Goal: Task Accomplishment & Management: Manage account settings

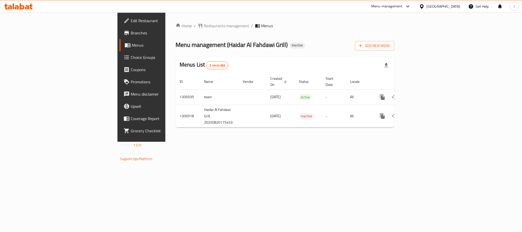
click at [12, 3] on div at bounding box center [18, 6] width 37 height 10
click at [13, 3] on div at bounding box center [18, 6] width 37 height 10
click at [16, 5] on icon at bounding box center [17, 7] width 4 height 4
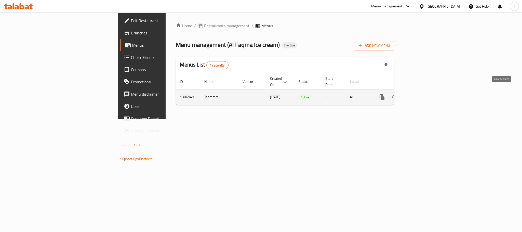
click at [422, 94] on icon "enhanced table" at bounding box center [419, 97] width 6 height 6
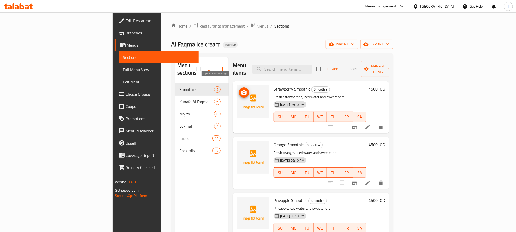
click at [242, 90] on icon "upload picture" at bounding box center [244, 92] width 5 height 5
click at [241, 89] on icon "upload picture" at bounding box center [244, 92] width 6 height 6
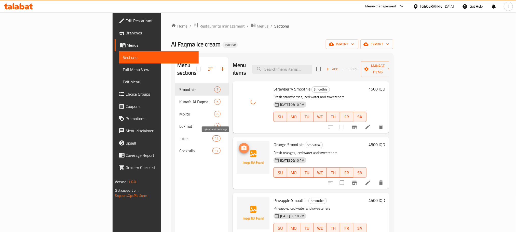
click at [242, 146] on icon "upload picture" at bounding box center [244, 148] width 5 height 5
click at [241, 145] on icon "upload picture" at bounding box center [244, 148] width 6 height 6
click at [239, 145] on span "upload picture" at bounding box center [244, 148] width 10 height 6
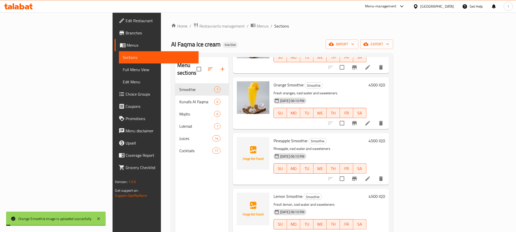
scroll to position [69, 0]
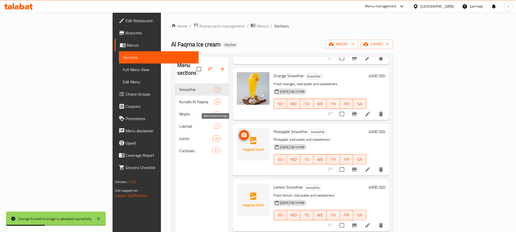
click at [242, 133] on icon "upload picture" at bounding box center [244, 135] width 5 height 5
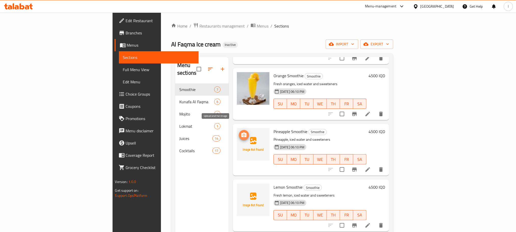
click at [243, 134] on circle "upload picture" at bounding box center [244, 135] width 2 height 2
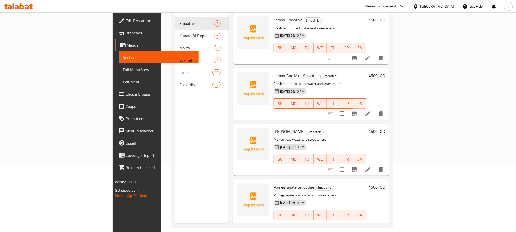
scroll to position [30, 0]
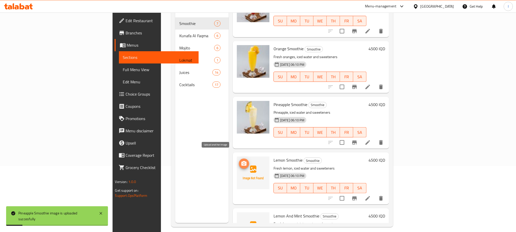
click at [242, 161] on icon "upload picture" at bounding box center [244, 163] width 5 height 5
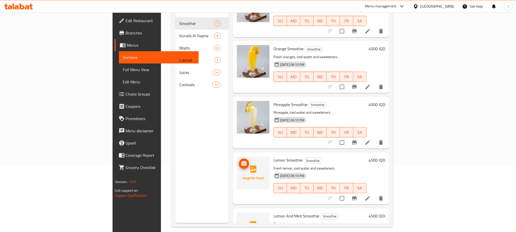
click at [241, 161] on icon "upload picture" at bounding box center [244, 164] width 6 height 6
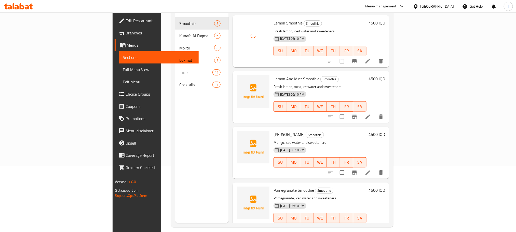
scroll to position [170, 0]
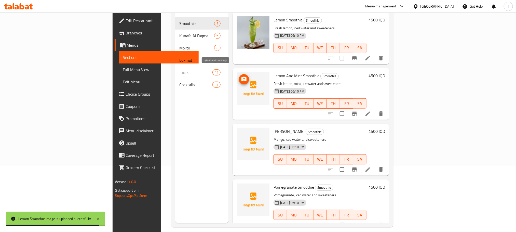
click at [241, 76] on icon "upload picture" at bounding box center [244, 79] width 6 height 6
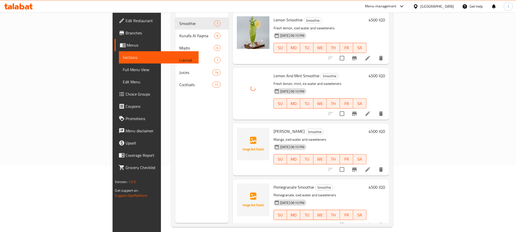
scroll to position [71, 0]
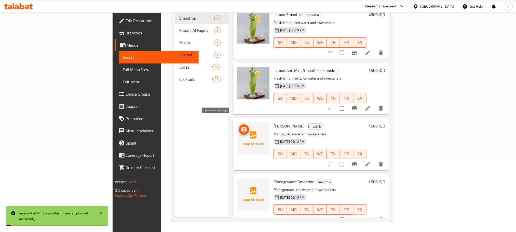
click at [241, 126] on icon "upload picture" at bounding box center [244, 129] width 6 height 6
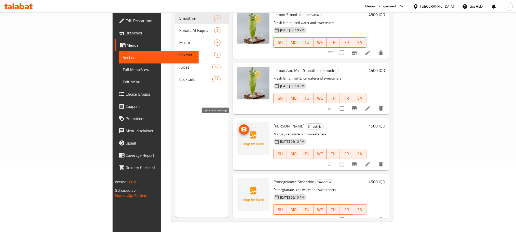
click at [243, 129] on circle "upload picture" at bounding box center [244, 130] width 2 height 2
click at [241, 182] on icon "upload picture" at bounding box center [244, 185] width 6 height 6
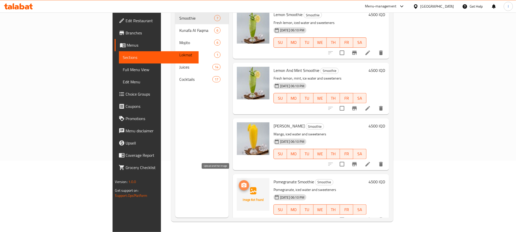
drag, startPoint x: 215, startPoint y: 176, endPoint x: 215, endPoint y: 178, distance: 2.6
click at [242, 183] on icon "upload picture" at bounding box center [244, 185] width 5 height 5
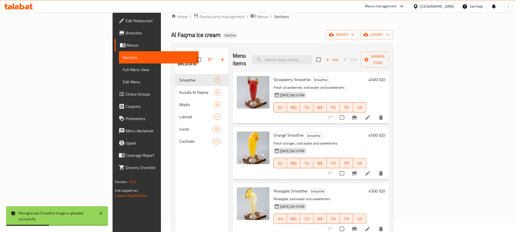
scroll to position [0, 0]
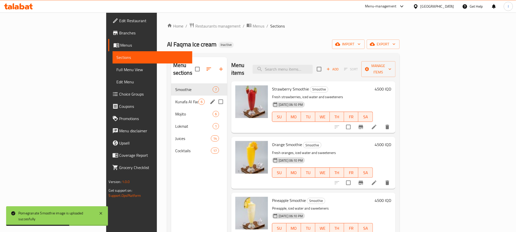
click at [171, 96] on div "Kunafa Al Faqma 6" at bounding box center [199, 102] width 56 height 12
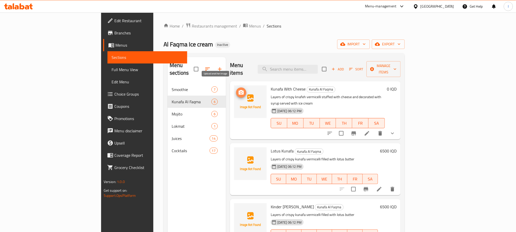
click at [238, 89] on icon "upload picture" at bounding box center [241, 92] width 6 height 6
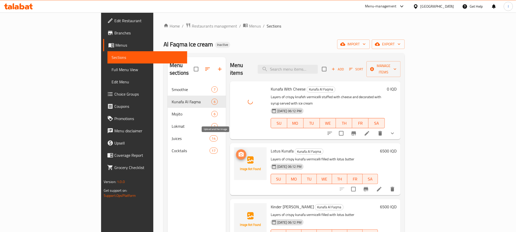
click at [239, 152] on icon "upload picture" at bounding box center [241, 154] width 5 height 5
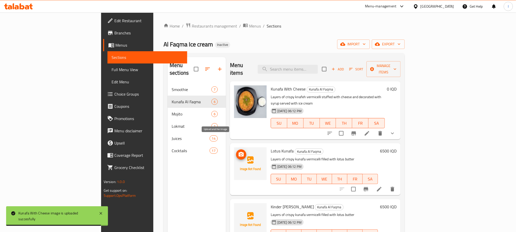
click at [236, 151] on span "upload picture" at bounding box center [241, 154] width 10 height 6
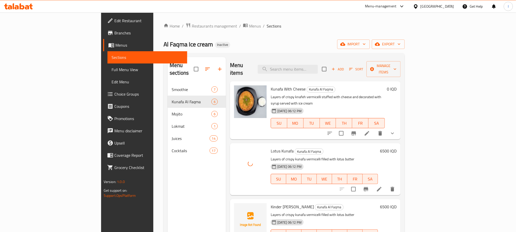
scroll to position [107, 0]
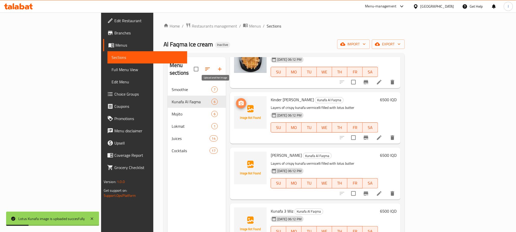
click at [236, 98] on button "upload picture" at bounding box center [241, 103] width 10 height 10
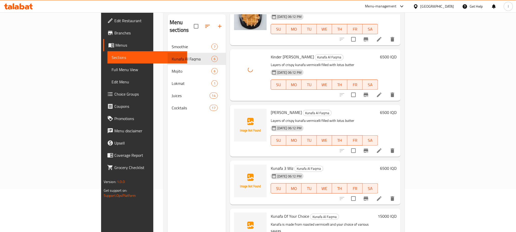
scroll to position [50, 0]
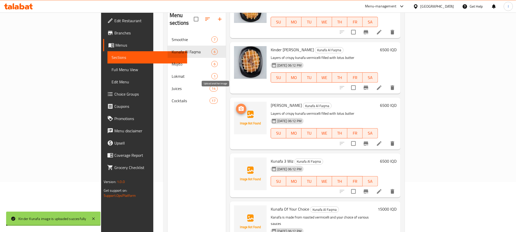
click at [239, 106] on icon "upload picture" at bounding box center [241, 108] width 5 height 5
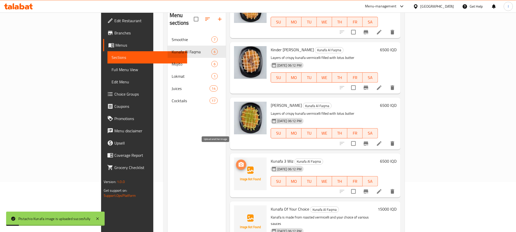
click at [236, 162] on span "upload picture" at bounding box center [241, 165] width 10 height 6
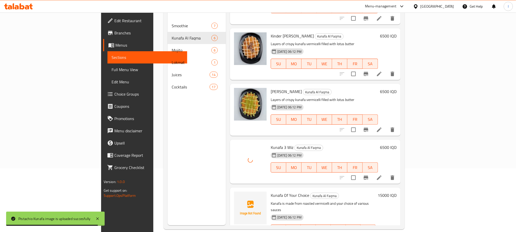
scroll to position [71, 0]
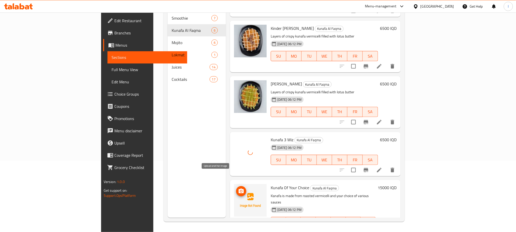
click at [238, 188] on icon "upload picture" at bounding box center [241, 191] width 6 height 6
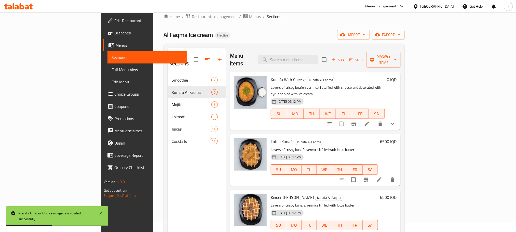
scroll to position [0, 0]
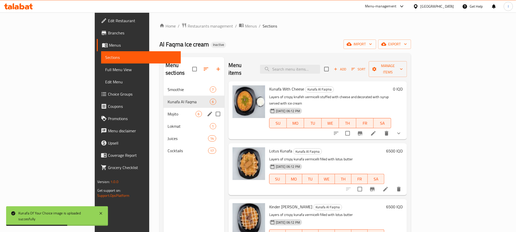
click at [164, 108] on div "Mojito 6" at bounding box center [194, 114] width 61 height 12
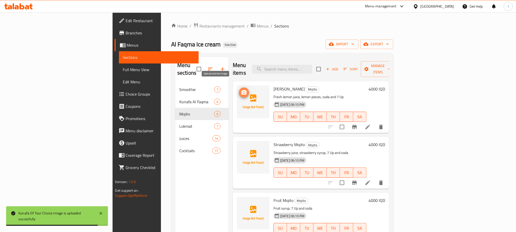
click at [241, 89] on icon "upload picture" at bounding box center [244, 92] width 6 height 6
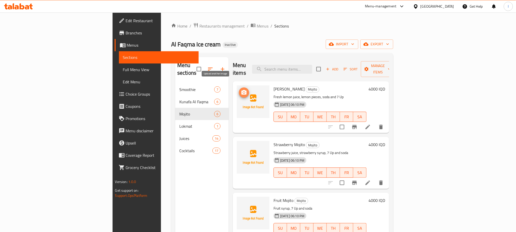
click at [241, 89] on icon "upload picture" at bounding box center [244, 92] width 6 height 6
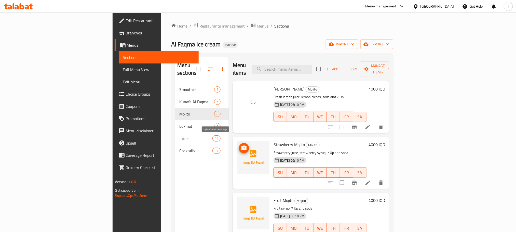
click at [242, 146] on icon "upload picture" at bounding box center [244, 148] width 5 height 5
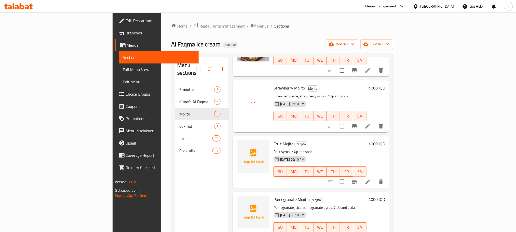
scroll to position [74, 0]
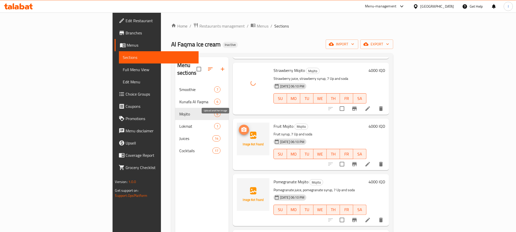
click at [242, 127] on icon "upload picture" at bounding box center [244, 129] width 5 height 5
click at [239, 127] on span "upload picture" at bounding box center [244, 130] width 10 height 6
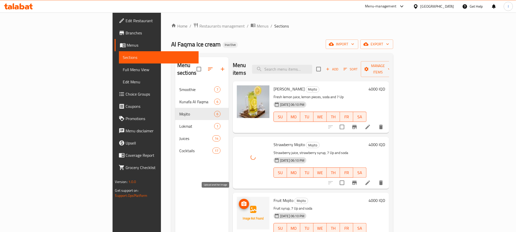
click at [241, 201] on icon "upload picture" at bounding box center [244, 204] width 6 height 6
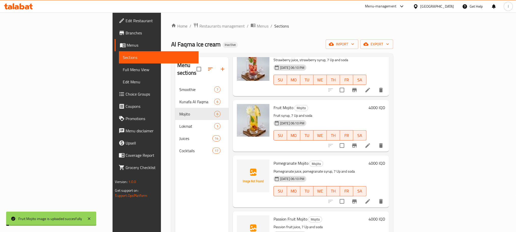
scroll to position [115, 0]
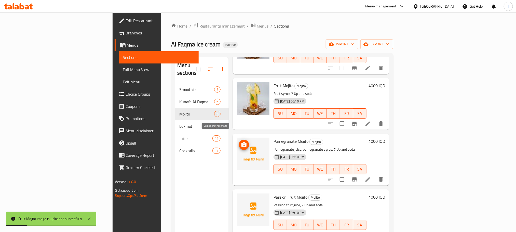
click at [241, 142] on icon "upload picture" at bounding box center [244, 145] width 6 height 6
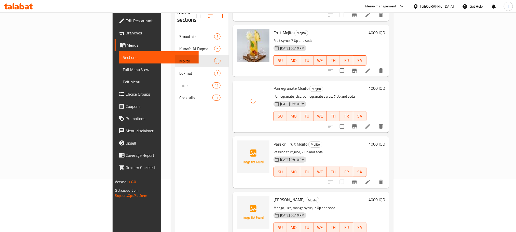
scroll to position [71, 0]
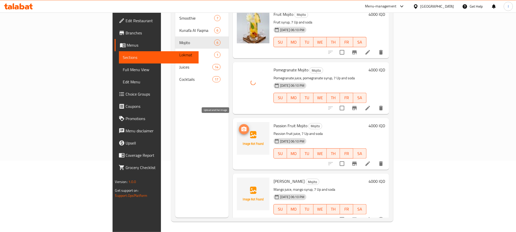
click at [241, 126] on icon "upload picture" at bounding box center [244, 129] width 6 height 6
click at [242, 127] on icon "upload picture" at bounding box center [244, 129] width 5 height 5
click at [241, 126] on icon "upload picture" at bounding box center [244, 129] width 6 height 6
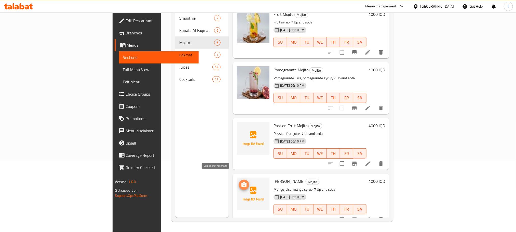
click at [239, 180] on button "upload picture" at bounding box center [244, 185] width 10 height 10
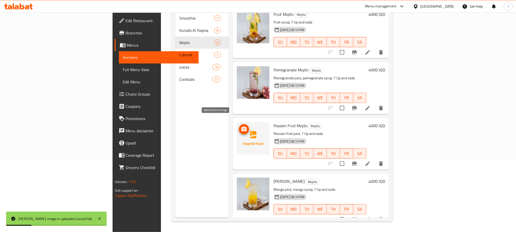
click at [239, 126] on span "upload picture" at bounding box center [244, 129] width 10 height 6
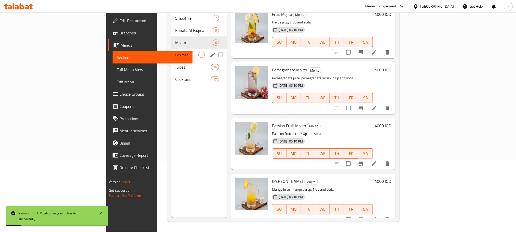
click at [171, 49] on div "Lokmat 1" at bounding box center [199, 55] width 56 height 12
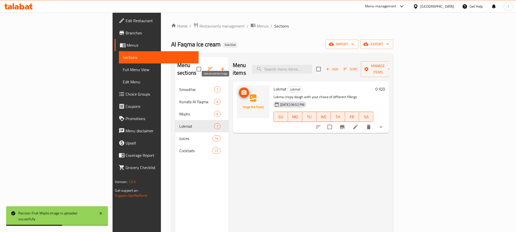
click at [242, 90] on icon "upload picture" at bounding box center [244, 92] width 5 height 5
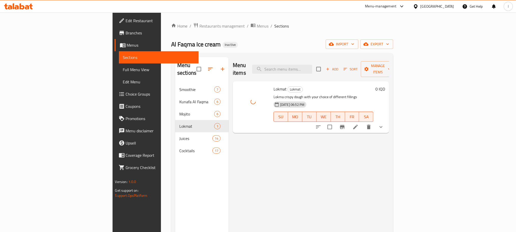
click at [359, 124] on icon at bounding box center [356, 127] width 6 height 6
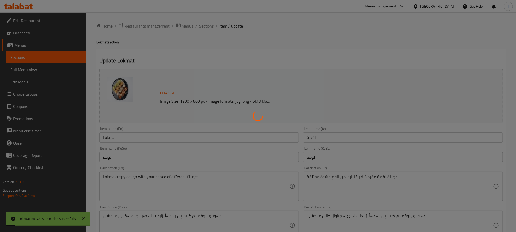
type input "إختيارك من:"
type input "هەڵبژاردنت لە:"
type input "1"
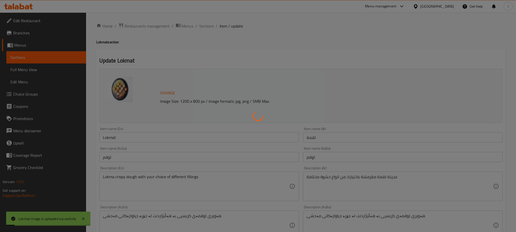
type input "إختيارك من حشوة:"
type input "هەڵبژاردنت لە مەحشی:"
type input "1"
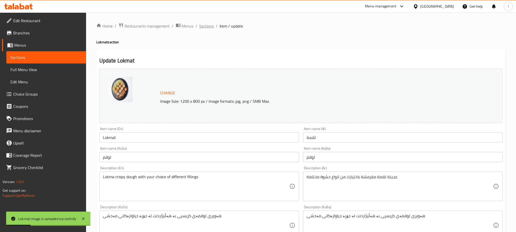
click at [213, 27] on ol "Home / Restaurants management / Menus / Sections / item / update" at bounding box center [301, 26] width 410 height 7
click at [213, 26] on span "Sections" at bounding box center [207, 26] width 15 height 6
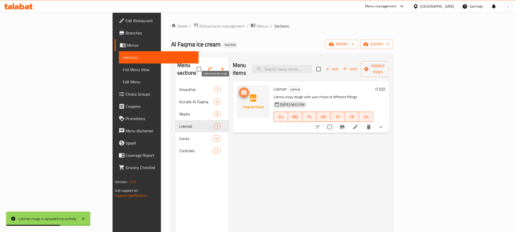
click at [239, 87] on button "upload picture" at bounding box center [244, 92] width 10 height 10
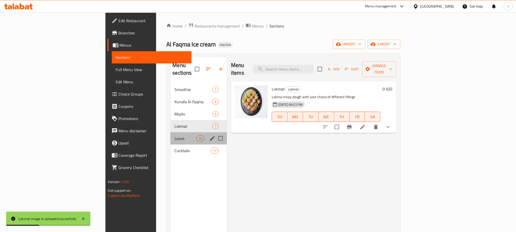
click at [171, 132] on div "Juices 14" at bounding box center [199, 138] width 57 height 12
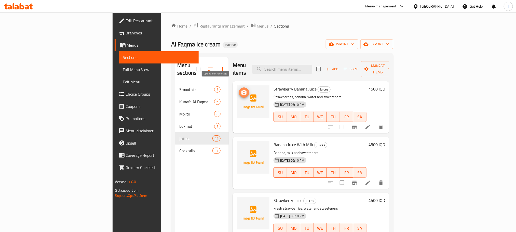
click at [241, 89] on icon "upload picture" at bounding box center [244, 92] width 6 height 6
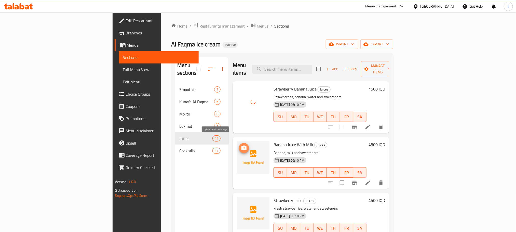
click at [241, 145] on icon "upload picture" at bounding box center [244, 148] width 6 height 6
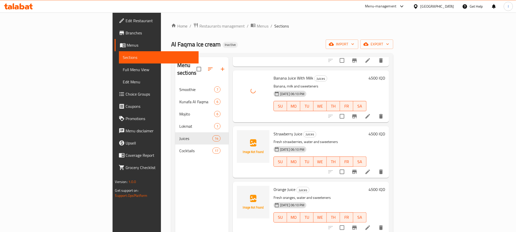
scroll to position [73, 0]
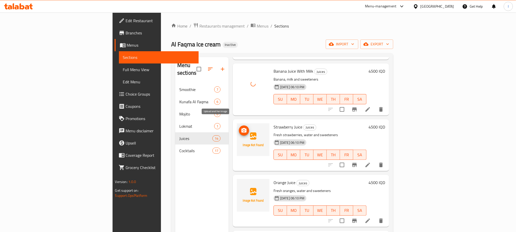
click at [241, 127] on icon "upload picture" at bounding box center [244, 130] width 6 height 6
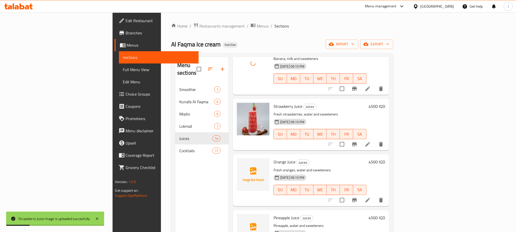
scroll to position [137, 0]
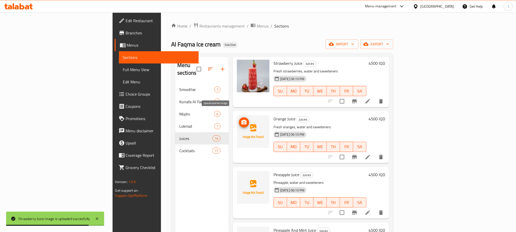
click at [239, 119] on span "upload picture" at bounding box center [244, 122] width 10 height 6
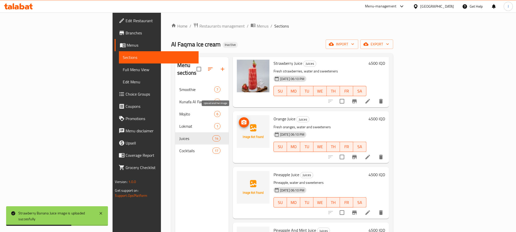
click at [241, 119] on icon "upload picture" at bounding box center [244, 122] width 6 height 6
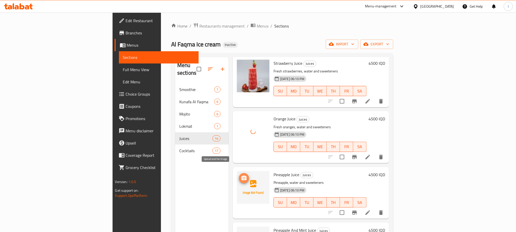
click at [241, 175] on icon "upload picture" at bounding box center [244, 178] width 6 height 6
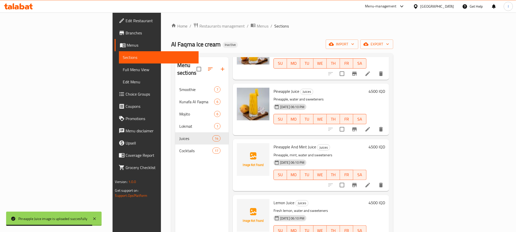
scroll to position [222, 0]
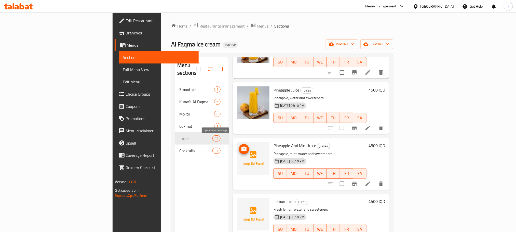
click at [243, 148] on circle "upload picture" at bounding box center [244, 149] width 2 height 2
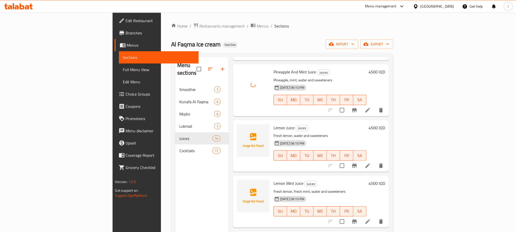
scroll to position [320, 0]
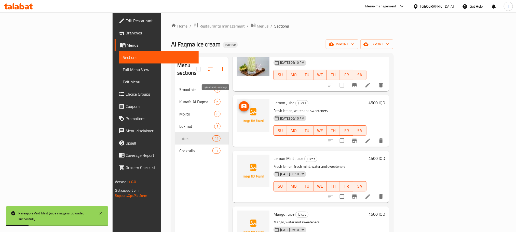
click at [242, 104] on icon "upload picture" at bounding box center [244, 106] width 5 height 5
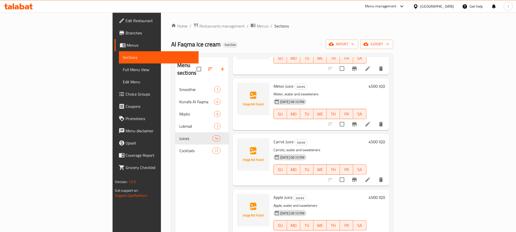
scroll to position [71, 0]
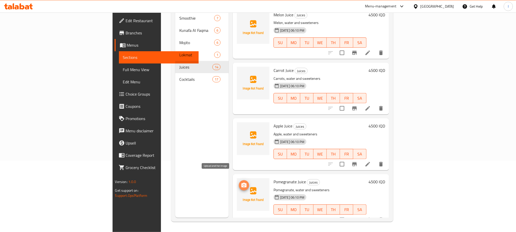
click at [241, 182] on icon "upload picture" at bounding box center [244, 185] width 6 height 6
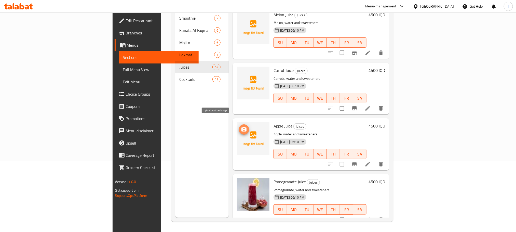
click at [242, 127] on icon "upload picture" at bounding box center [244, 129] width 5 height 5
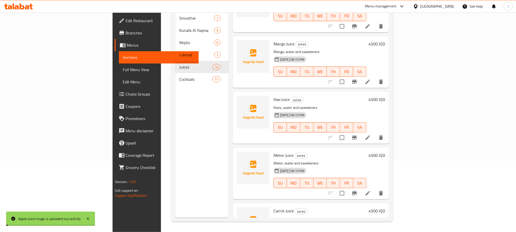
scroll to position [560, 0]
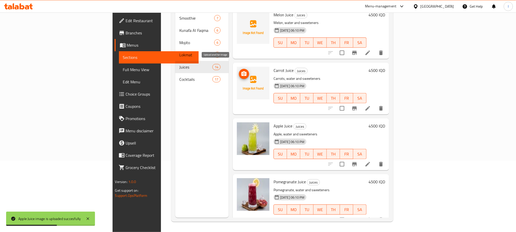
click at [241, 71] on icon "upload picture" at bounding box center [244, 74] width 6 height 6
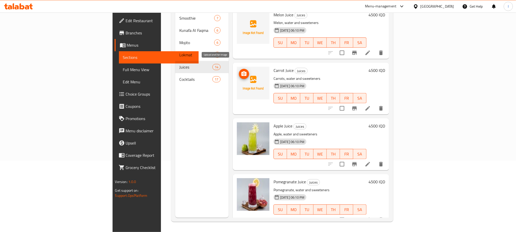
click at [241, 71] on icon "upload picture" at bounding box center [244, 74] width 6 height 6
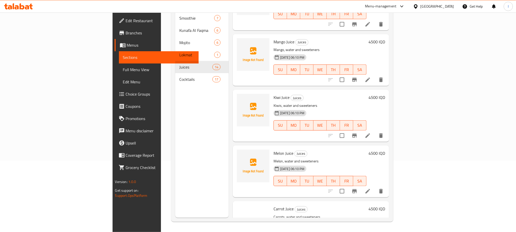
scroll to position [419, 0]
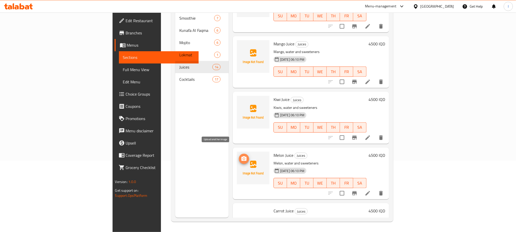
click at [243, 158] on circle "upload picture" at bounding box center [244, 159] width 2 height 2
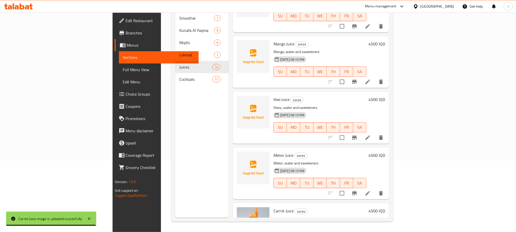
scroll to position [279, 0]
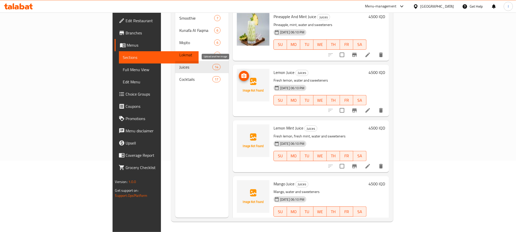
click at [241, 73] on icon "upload picture" at bounding box center [244, 76] width 6 height 6
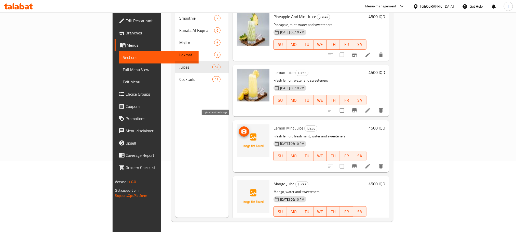
click at [241, 128] on icon "upload picture" at bounding box center [244, 131] width 6 height 6
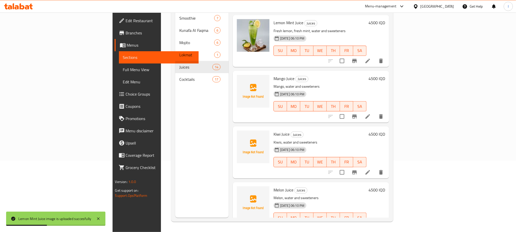
scroll to position [390, 0]
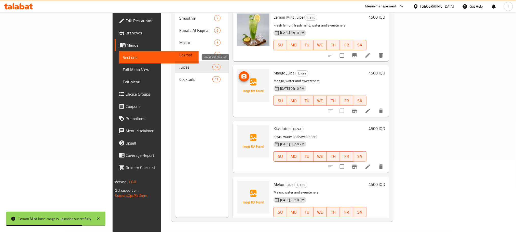
click at [242, 74] on icon "upload picture" at bounding box center [244, 76] width 5 height 5
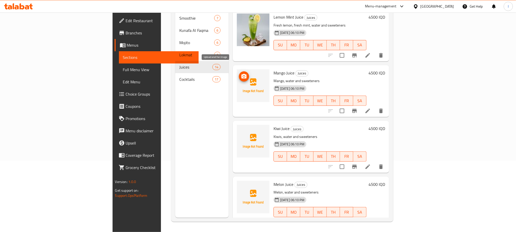
click at [239, 73] on span "upload picture" at bounding box center [244, 76] width 10 height 6
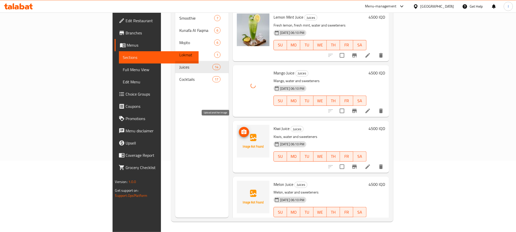
click at [241, 129] on icon "upload picture" at bounding box center [244, 132] width 6 height 6
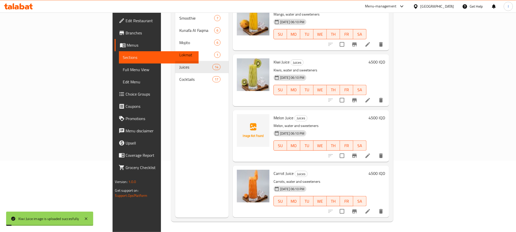
scroll to position [479, 0]
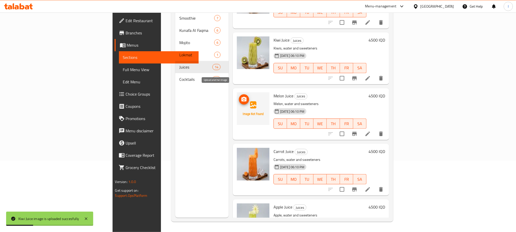
click at [241, 96] on icon "upload picture" at bounding box center [244, 99] width 6 height 6
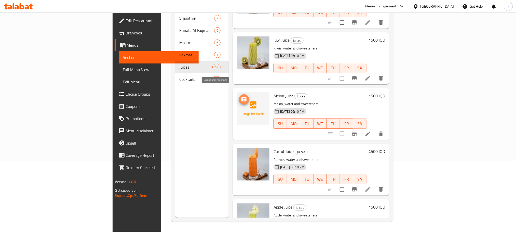
click at [241, 96] on icon "upload picture" at bounding box center [244, 99] width 6 height 6
click at [371, 131] on icon at bounding box center [368, 134] width 6 height 6
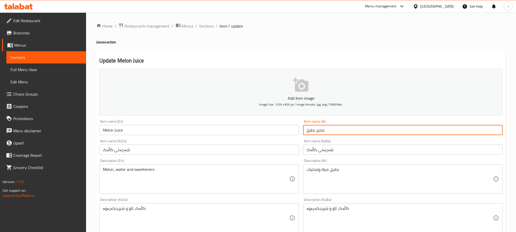
drag, startPoint x: 329, startPoint y: 133, endPoint x: 301, endPoint y: 132, distance: 28.0
click at [301, 132] on div "Add item image Image Size: 1200 x 800 px / Image formats: jpg, png / 5MB Max. I…" at bounding box center [301, 206] width 408 height 278
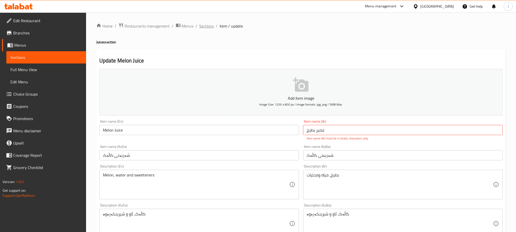
click at [211, 26] on span "Sections" at bounding box center [207, 26] width 15 height 6
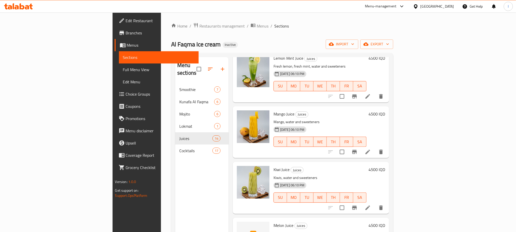
scroll to position [560, 0]
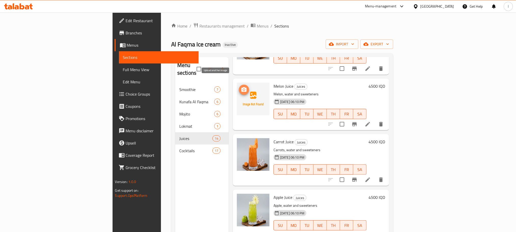
click at [242, 87] on icon "upload picture" at bounding box center [244, 89] width 5 height 5
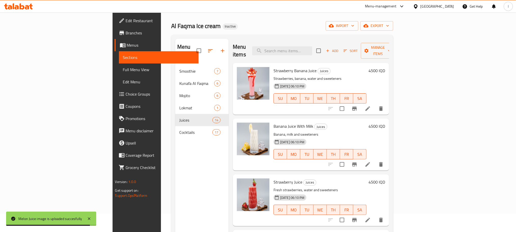
scroll to position [0, 0]
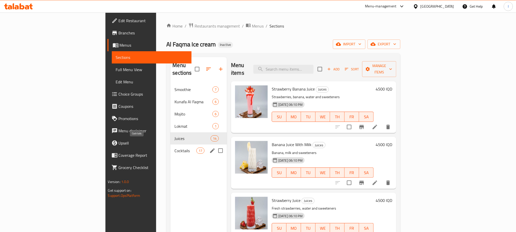
click at [175, 148] on span "Cocktails" at bounding box center [186, 151] width 22 height 6
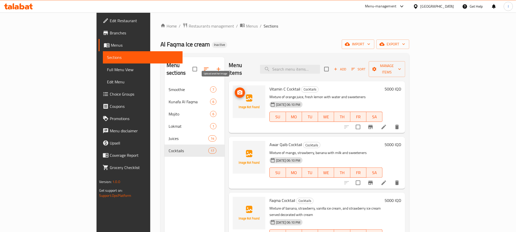
click at [235, 87] on button "upload picture" at bounding box center [240, 92] width 10 height 10
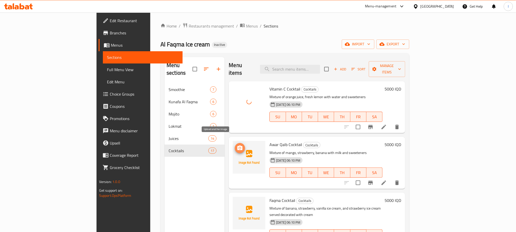
click at [239, 147] on circle "upload picture" at bounding box center [240, 148] width 2 height 2
click at [237, 145] on icon "upload picture" at bounding box center [240, 148] width 6 height 6
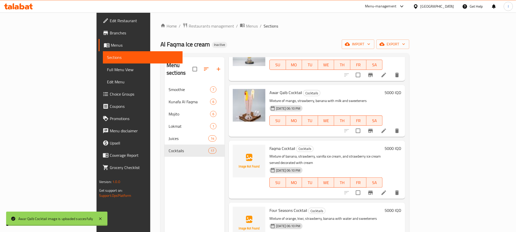
scroll to position [54, 0]
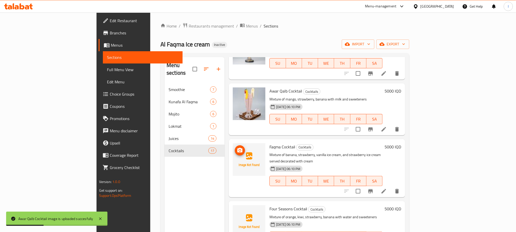
click at [238, 148] on icon "upload picture" at bounding box center [240, 150] width 5 height 5
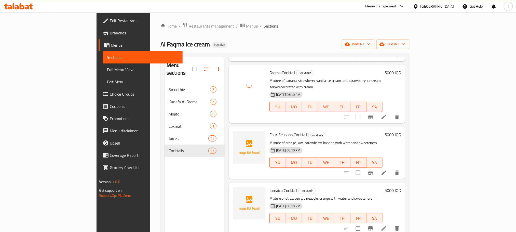
scroll to position [145, 0]
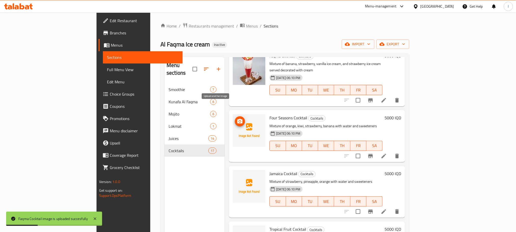
click at [237, 118] on icon "upload picture" at bounding box center [240, 121] width 6 height 6
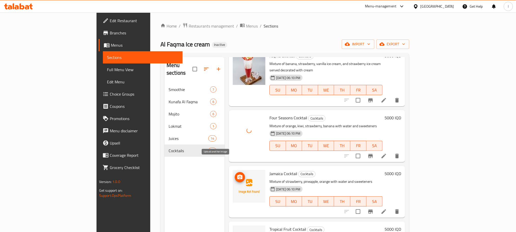
click at [237, 174] on icon "upload picture" at bounding box center [240, 177] width 6 height 6
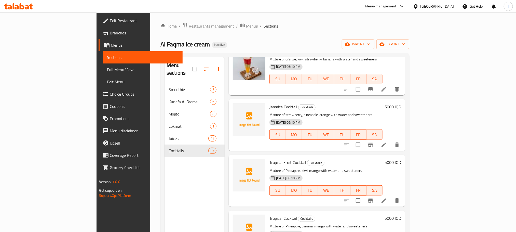
scroll to position [191, 0]
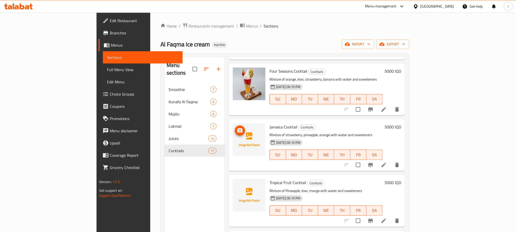
click at [235, 127] on span "upload picture" at bounding box center [240, 130] width 10 height 6
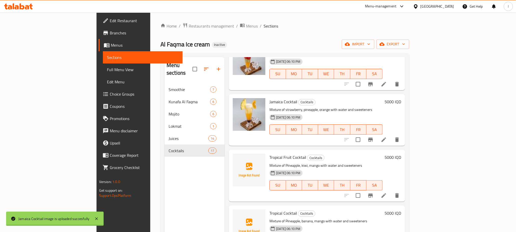
scroll to position [222, 0]
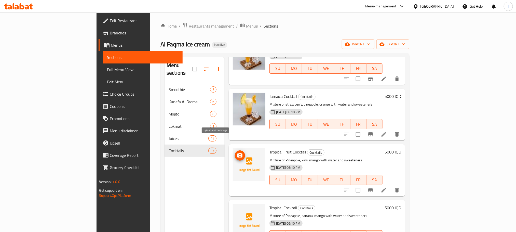
click at [237, 152] on icon "upload picture" at bounding box center [240, 155] width 6 height 6
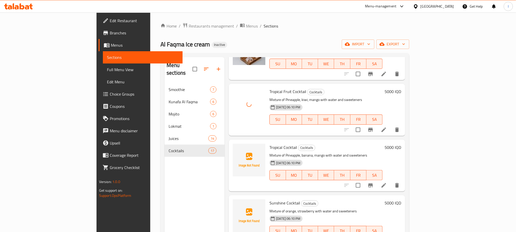
scroll to position [289, 0]
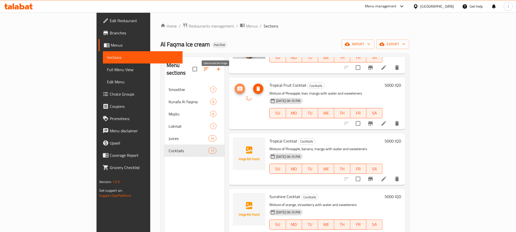
click at [237, 86] on icon "upload picture" at bounding box center [240, 89] width 6 height 6
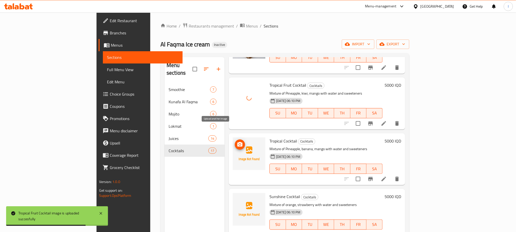
click at [235, 141] on span "upload picture" at bounding box center [240, 144] width 10 height 6
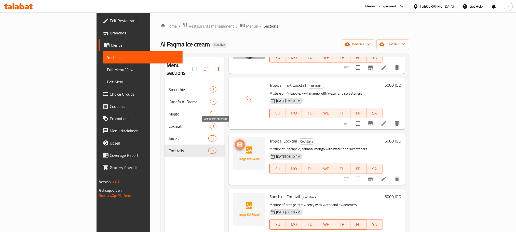
click at [238, 142] on icon "upload picture" at bounding box center [240, 144] width 5 height 5
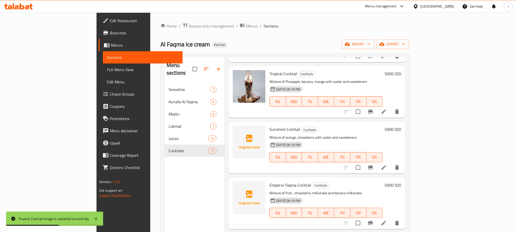
scroll to position [362, 0]
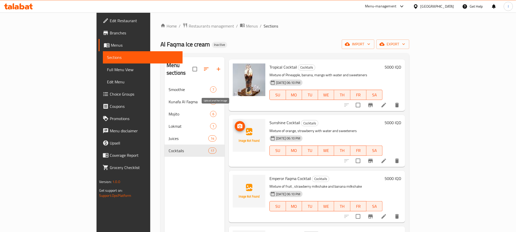
click at [237, 123] on icon "upload picture" at bounding box center [240, 126] width 6 height 6
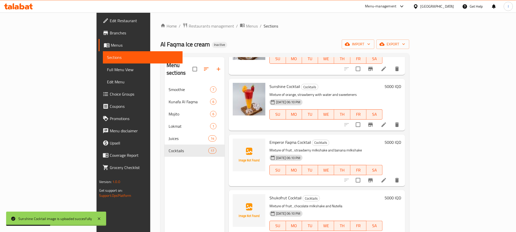
scroll to position [410, 0]
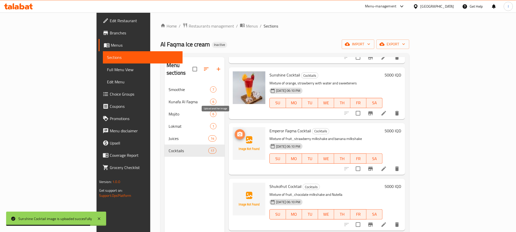
click at [237, 131] on icon "upload picture" at bounding box center [240, 134] width 6 height 6
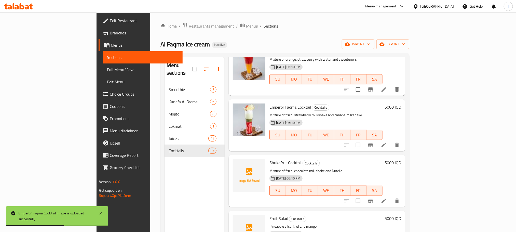
scroll to position [421, 0]
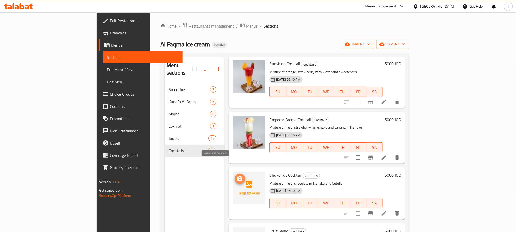
click at [237, 176] on icon "upload picture" at bounding box center [240, 179] width 6 height 6
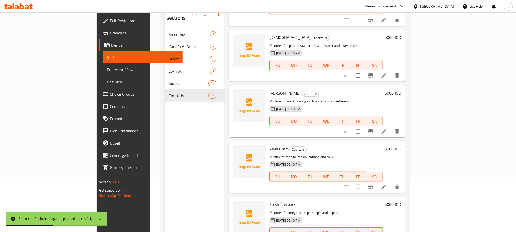
scroll to position [71, 0]
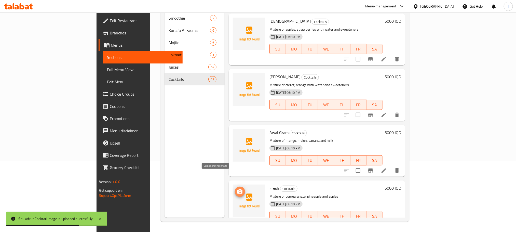
click at [237, 189] on icon "upload picture" at bounding box center [240, 192] width 6 height 6
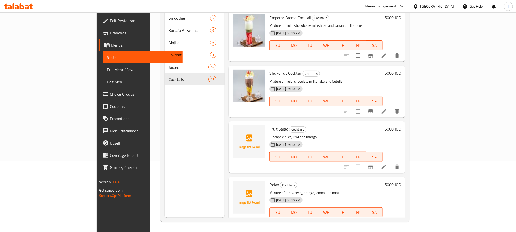
scroll to position [447, 0]
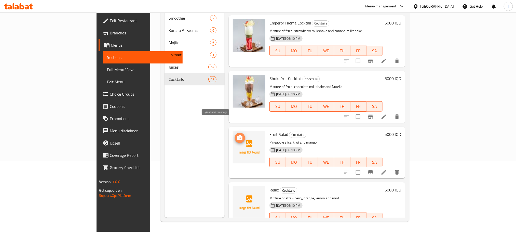
drag, startPoint x: 218, startPoint y: 121, endPoint x: 216, endPoint y: 123, distance: 2.7
click at [237, 135] on icon "upload picture" at bounding box center [240, 138] width 6 height 6
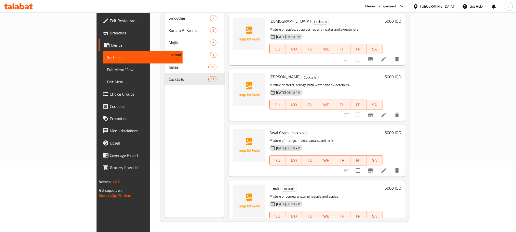
scroll to position [586, 0]
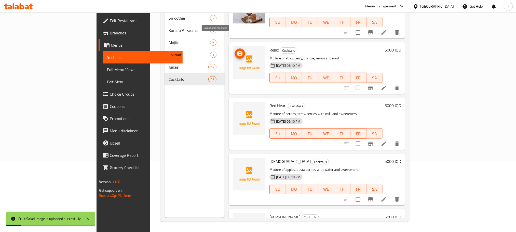
click at [235, 50] on span "upload picture" at bounding box center [240, 53] width 10 height 6
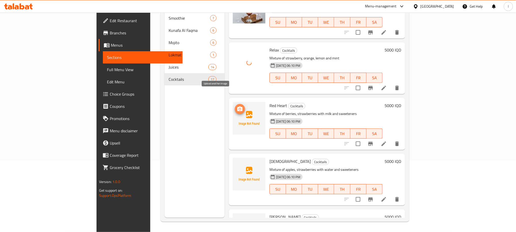
click at [238, 107] on icon "upload picture" at bounding box center [240, 109] width 5 height 5
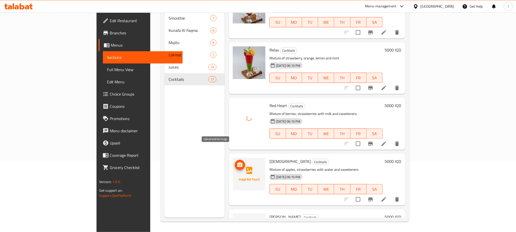
click at [237, 162] on icon "upload picture" at bounding box center [240, 165] width 6 height 6
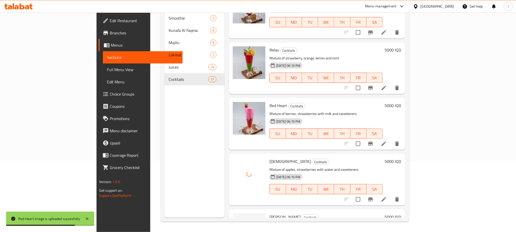
scroll to position [727, 0]
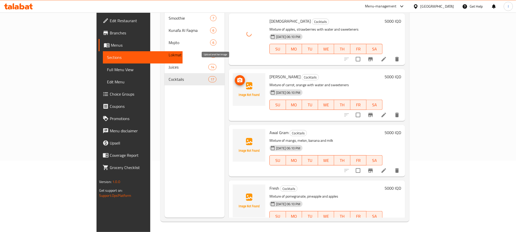
click at [239, 80] on circle "upload picture" at bounding box center [240, 81] width 2 height 2
click at [238, 78] on icon "upload picture" at bounding box center [240, 80] width 5 height 5
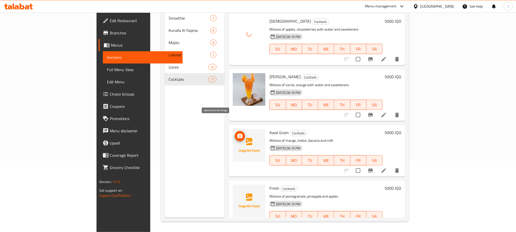
click at [238, 134] on icon "upload picture" at bounding box center [240, 136] width 5 height 5
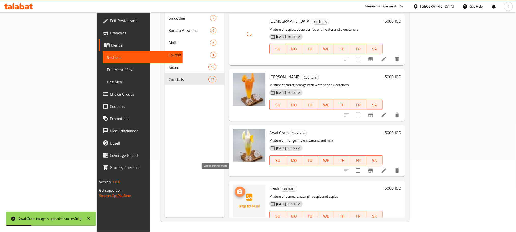
click at [238, 189] on icon "upload picture" at bounding box center [240, 191] width 5 height 5
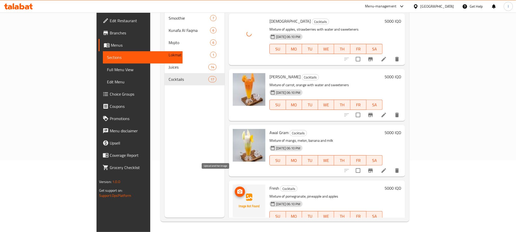
click at [235, 189] on span "upload picture" at bounding box center [240, 192] width 10 height 6
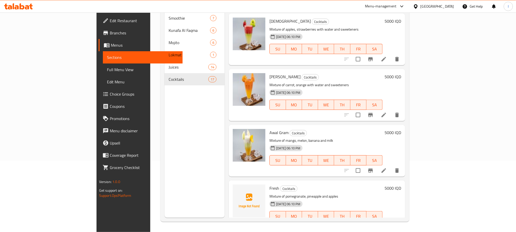
click at [391, 222] on li at bounding box center [384, 226] width 14 height 9
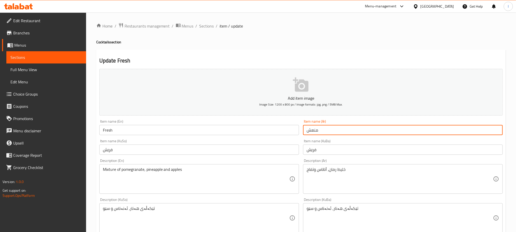
drag, startPoint x: 321, startPoint y: 129, endPoint x: 295, endPoint y: 137, distance: 27.1
click at [295, 137] on div "Add item image Image Size: 1200 x 800 px / Image formats: jpg, png / 5MB Max. I…" at bounding box center [301, 206] width 408 height 278
click at [213, 30] on div "Home / Restaurants management / Menus / Sections / item / update Cocktails sect…" at bounding box center [301, 216] width 410 height 386
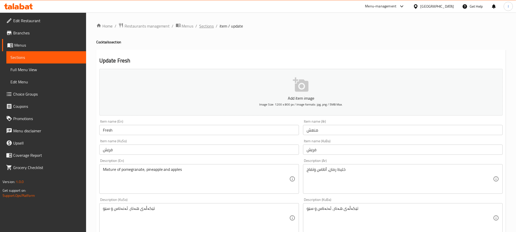
click at [206, 29] on span "Sections" at bounding box center [207, 26] width 15 height 6
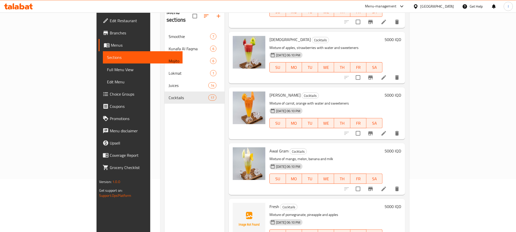
scroll to position [71, 0]
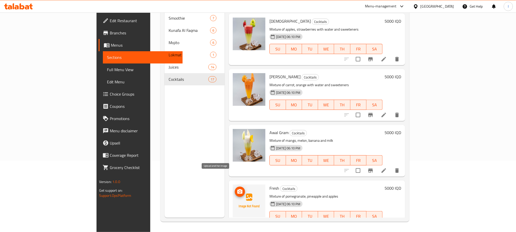
click at [238, 189] on icon "upload picture" at bounding box center [240, 191] width 5 height 5
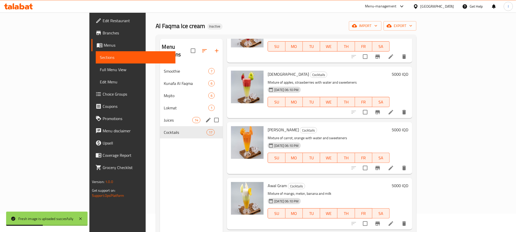
scroll to position [0, 0]
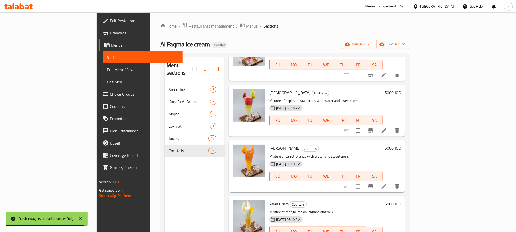
click at [107, 67] on span "Full Menu View" at bounding box center [143, 70] width 72 height 6
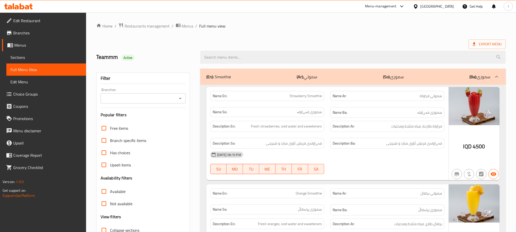
click at [183, 101] on icon "Open" at bounding box center [180, 98] width 6 height 6
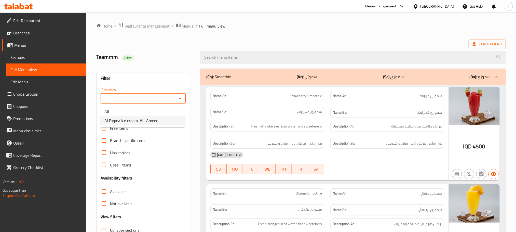
click at [168, 121] on li "Al Faqma Ice cream, Al- Ameer" at bounding box center [142, 120] width 85 height 9
type input "Al Faqma Ice cream, Al- Ameer"
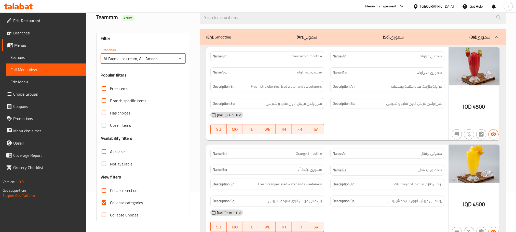
click at [100, 200] on input "Collapse categories" at bounding box center [104, 203] width 12 height 12
checkbox input "false"
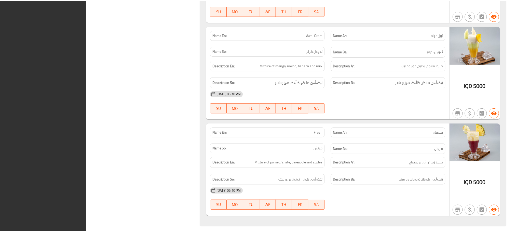
scroll to position [5457, 0]
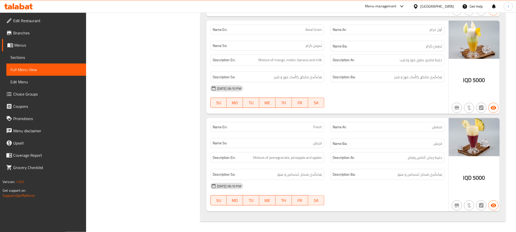
click at [19, 52] on link "Sections" at bounding box center [46, 57] width 80 height 12
